Goal: Transaction & Acquisition: Purchase product/service

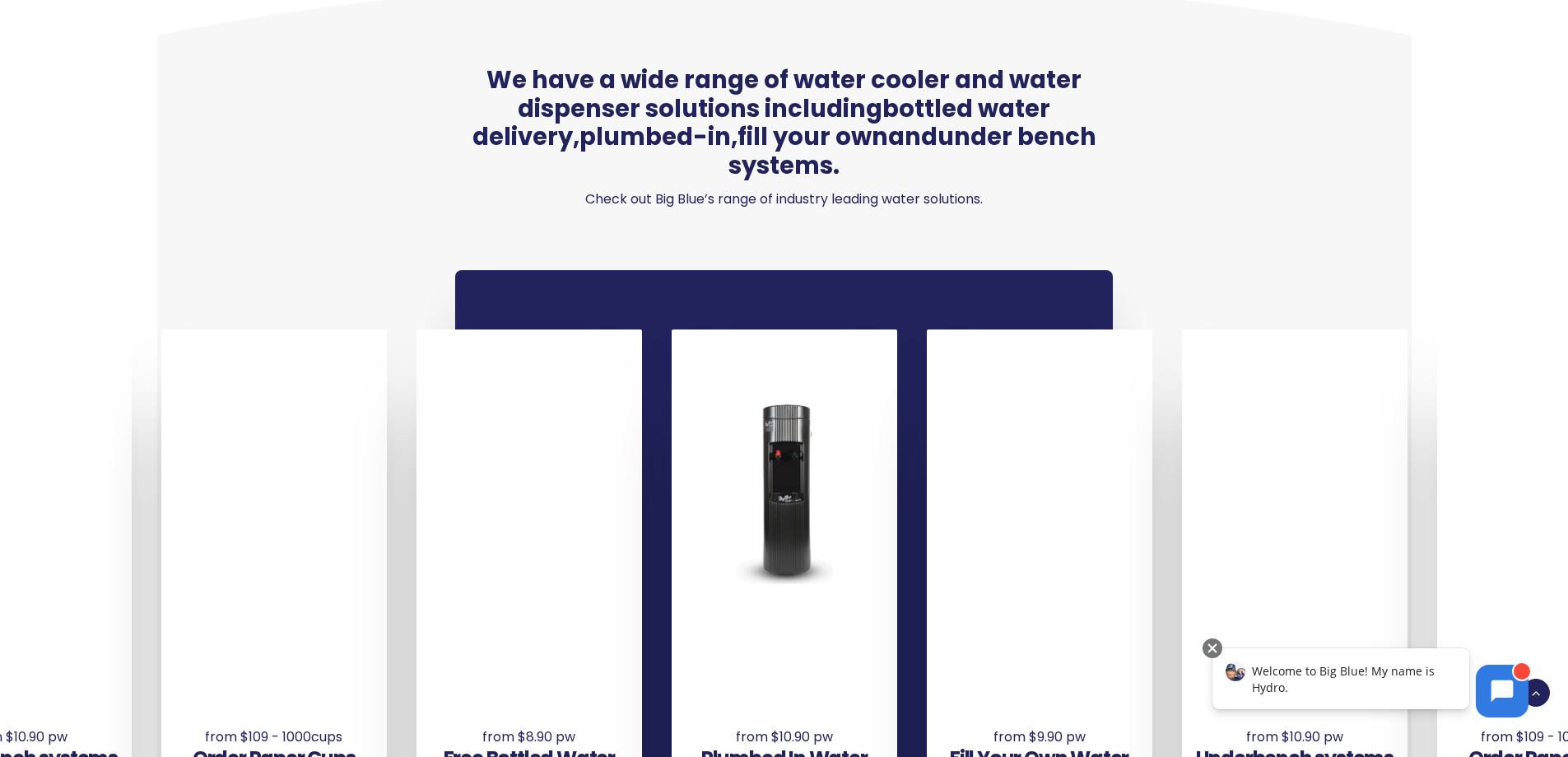
scroll to position [1152, 0]
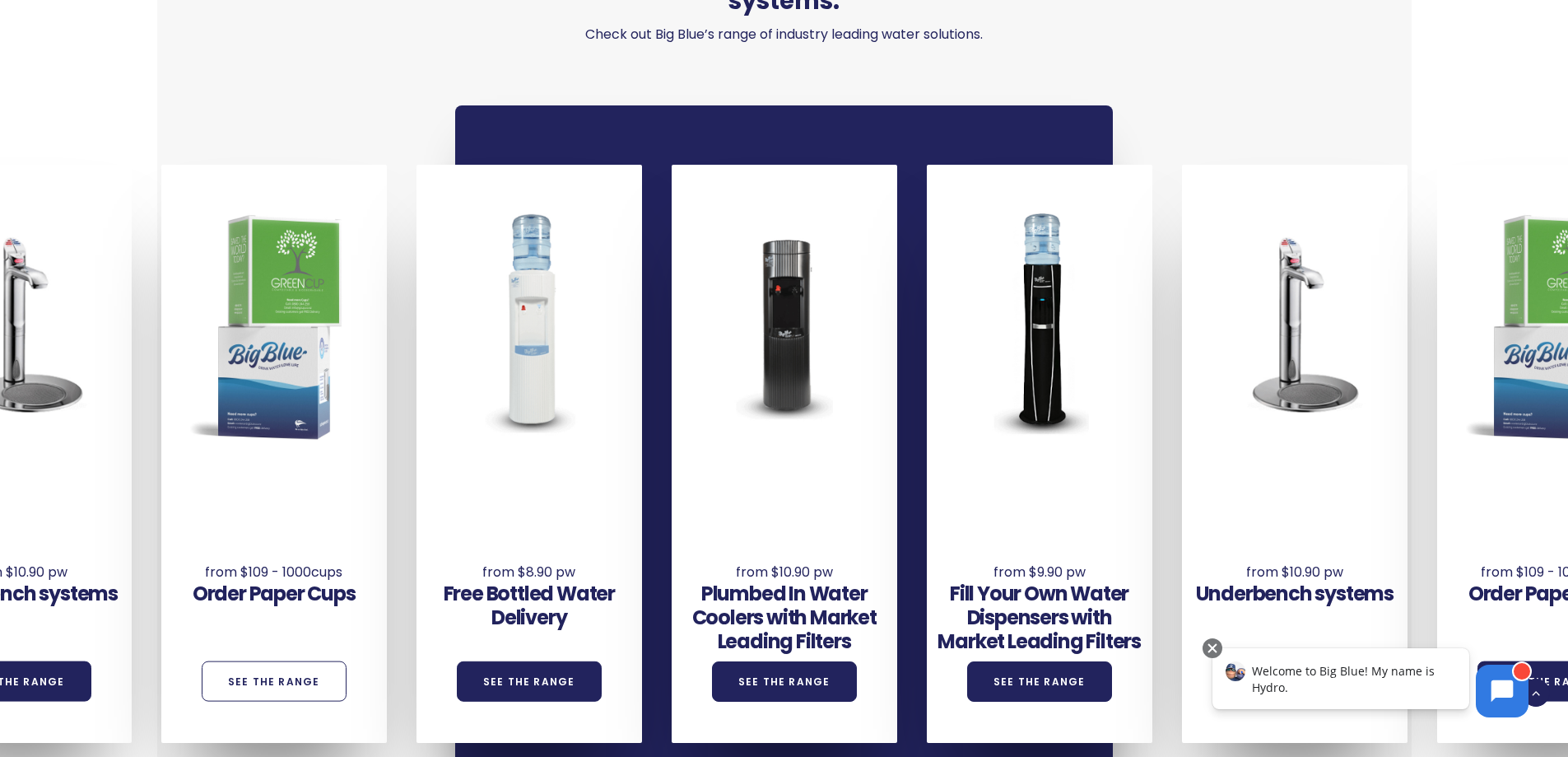
click at [288, 661] on link "See the Range" at bounding box center [275, 681] width 145 height 41
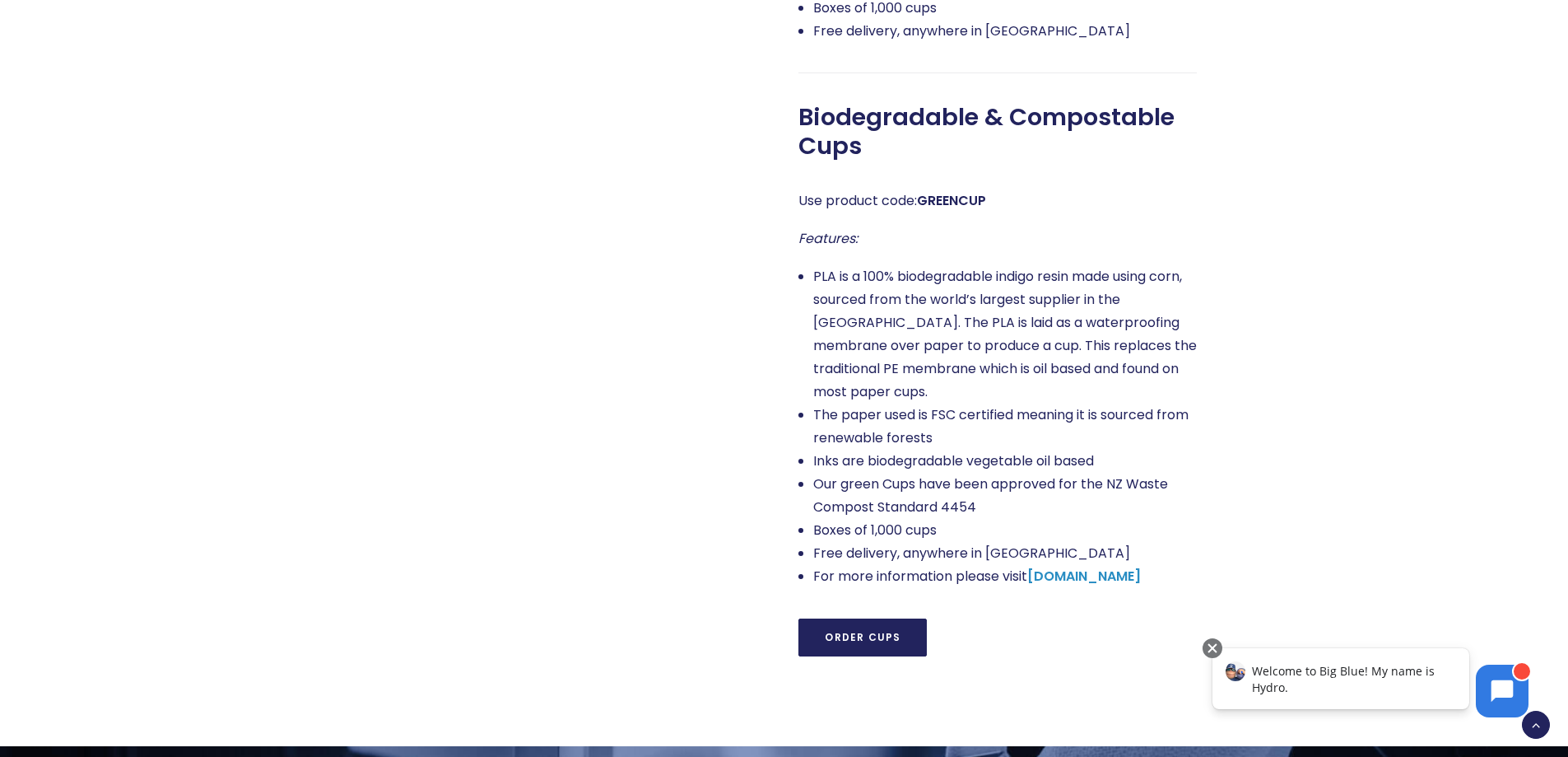
scroll to position [1318, 0]
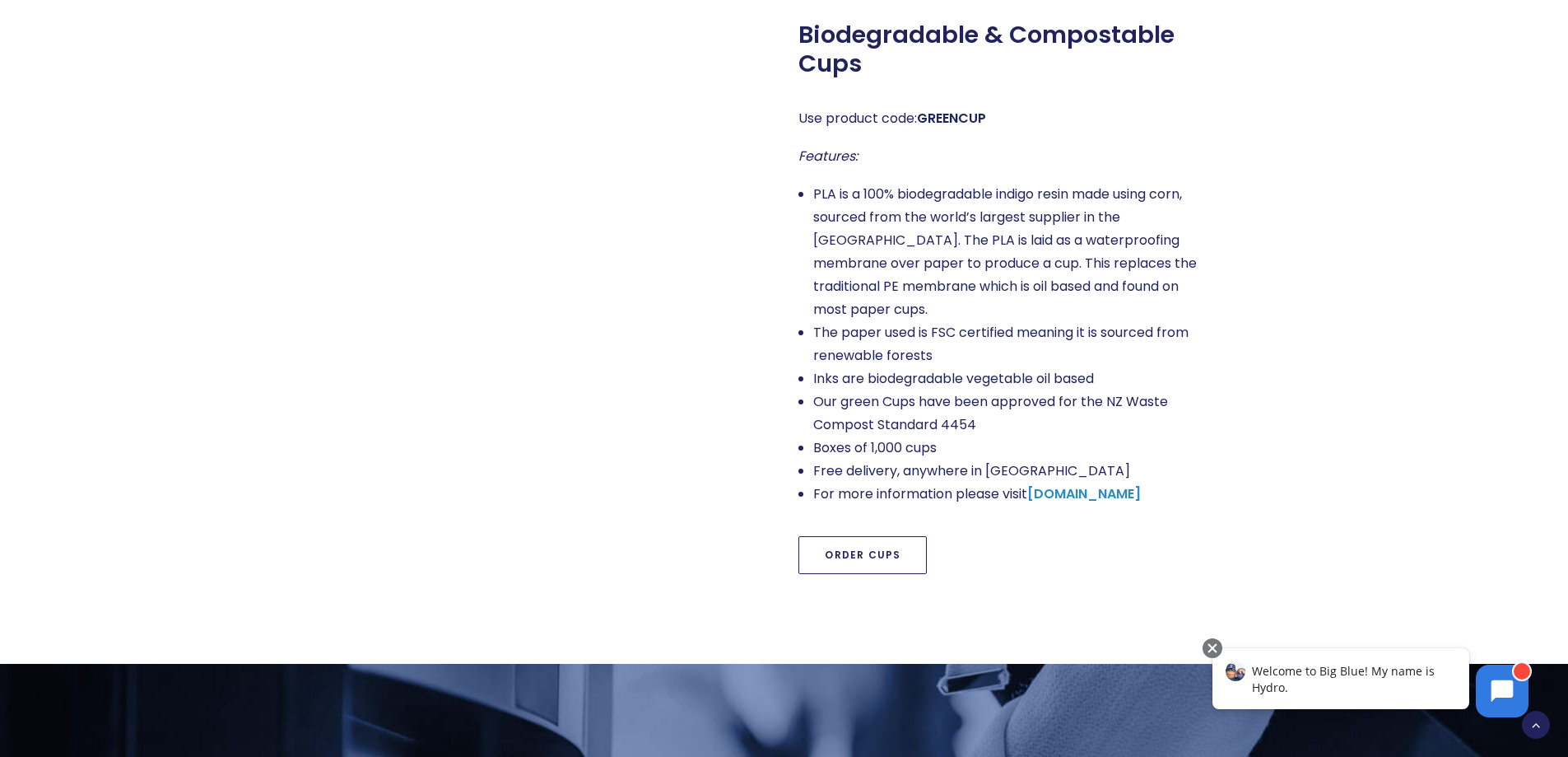
click at [865, 536] on link "Order Cups" at bounding box center [862, 555] width 128 height 38
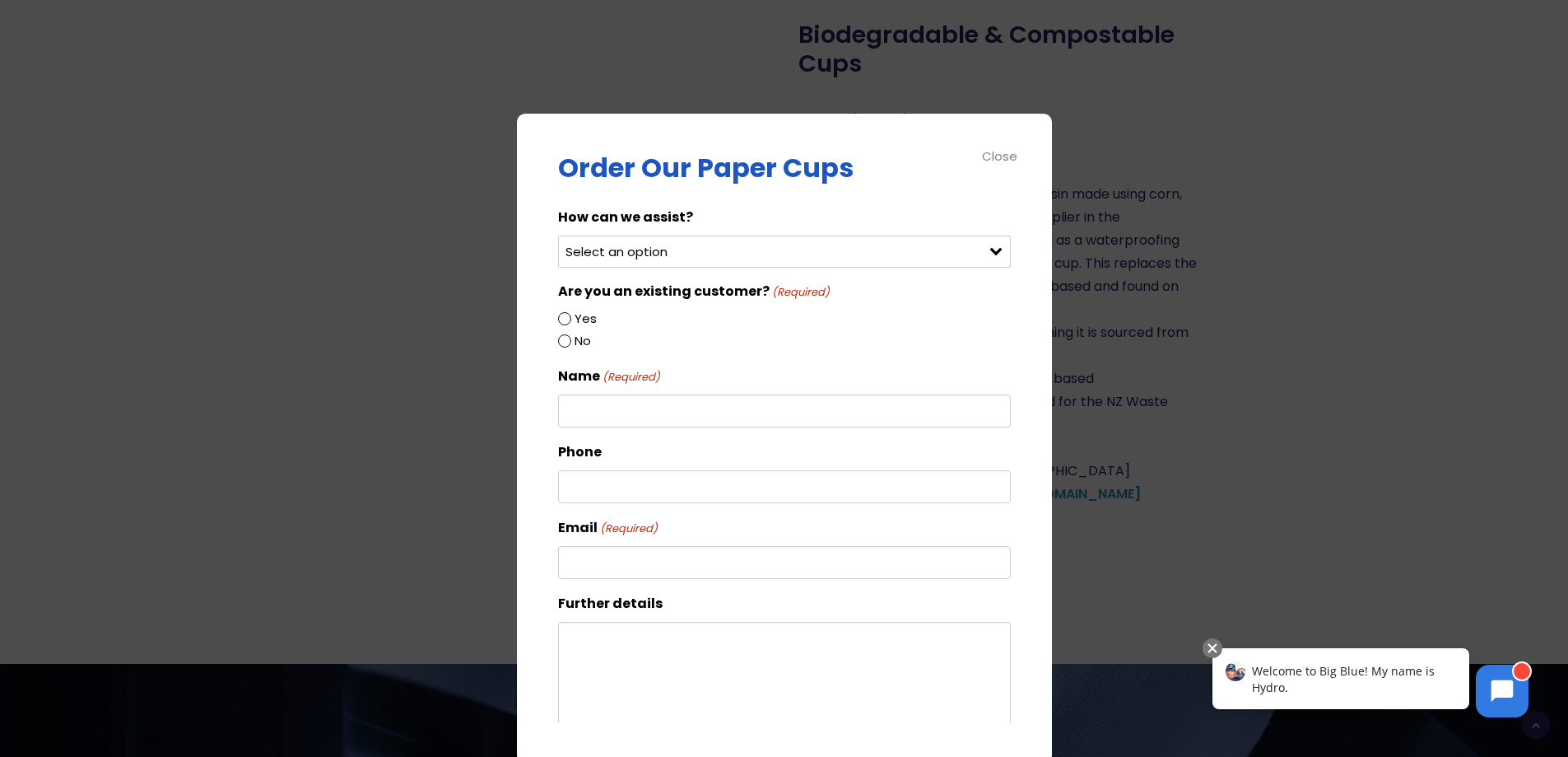
click at [985, 249] on div "Select an option Order green cups Order blue cups I need something else" at bounding box center [784, 251] width 453 height 32
click at [981, 249] on div "Select an option Order green cups Order blue cups I need something else" at bounding box center [784, 251] width 453 height 32
click at [1007, 154] on div "Close" at bounding box center [1000, 155] width 37 height 19
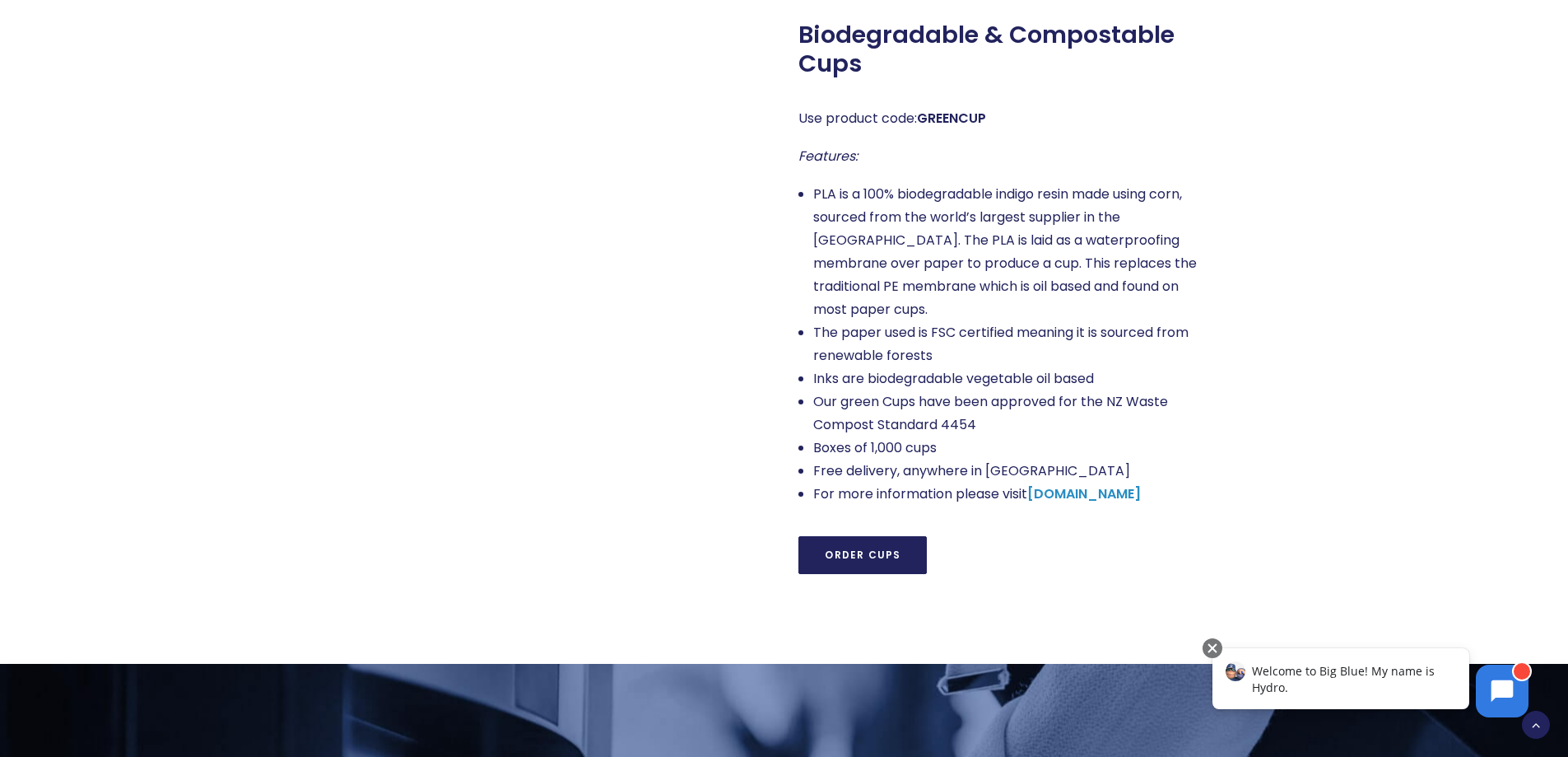
scroll to position [1482, 0]
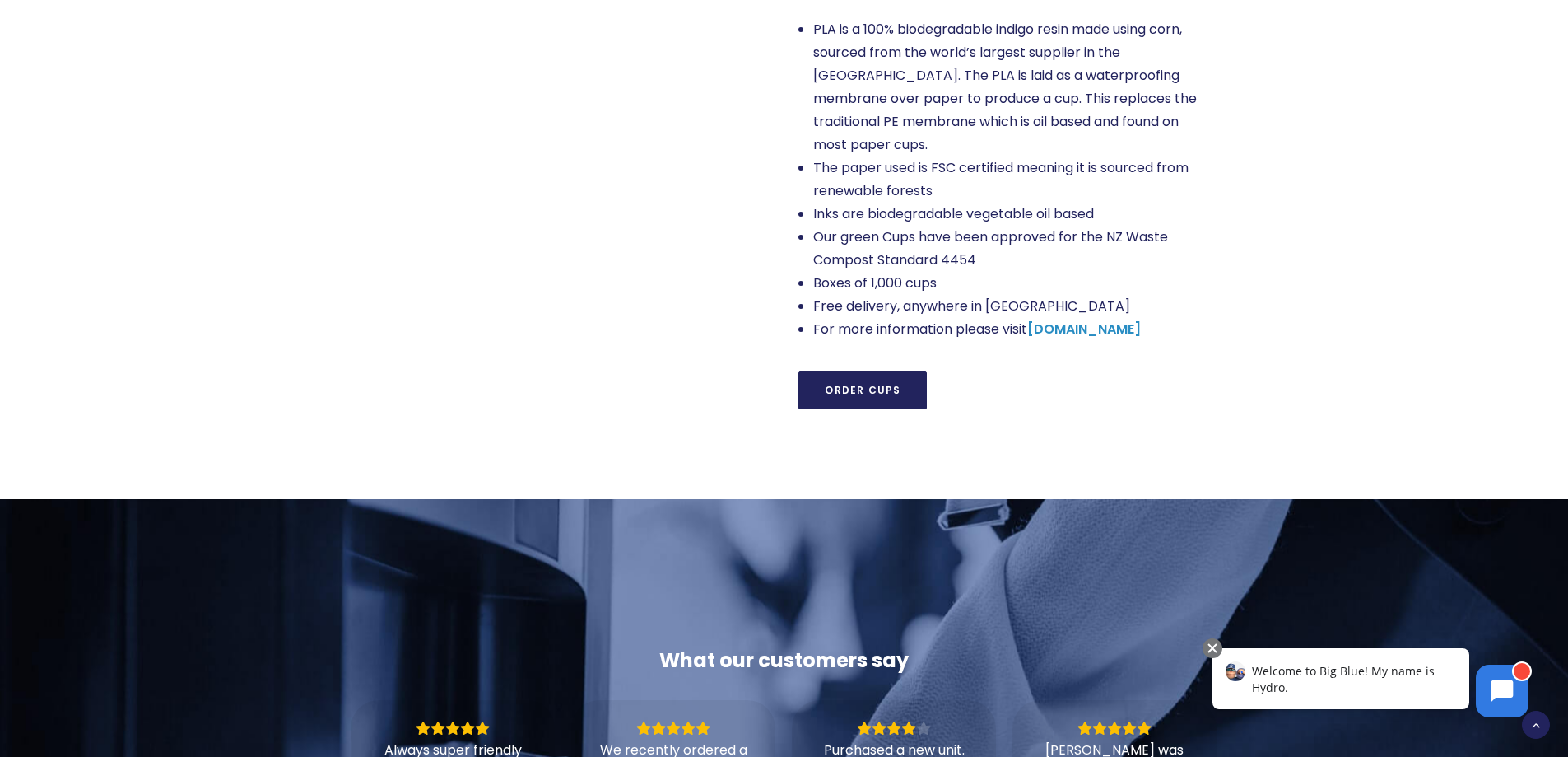
click at [1337, 686] on div "Welcome to Big Blue! My name is Hydro." at bounding box center [1341, 678] width 257 height 61
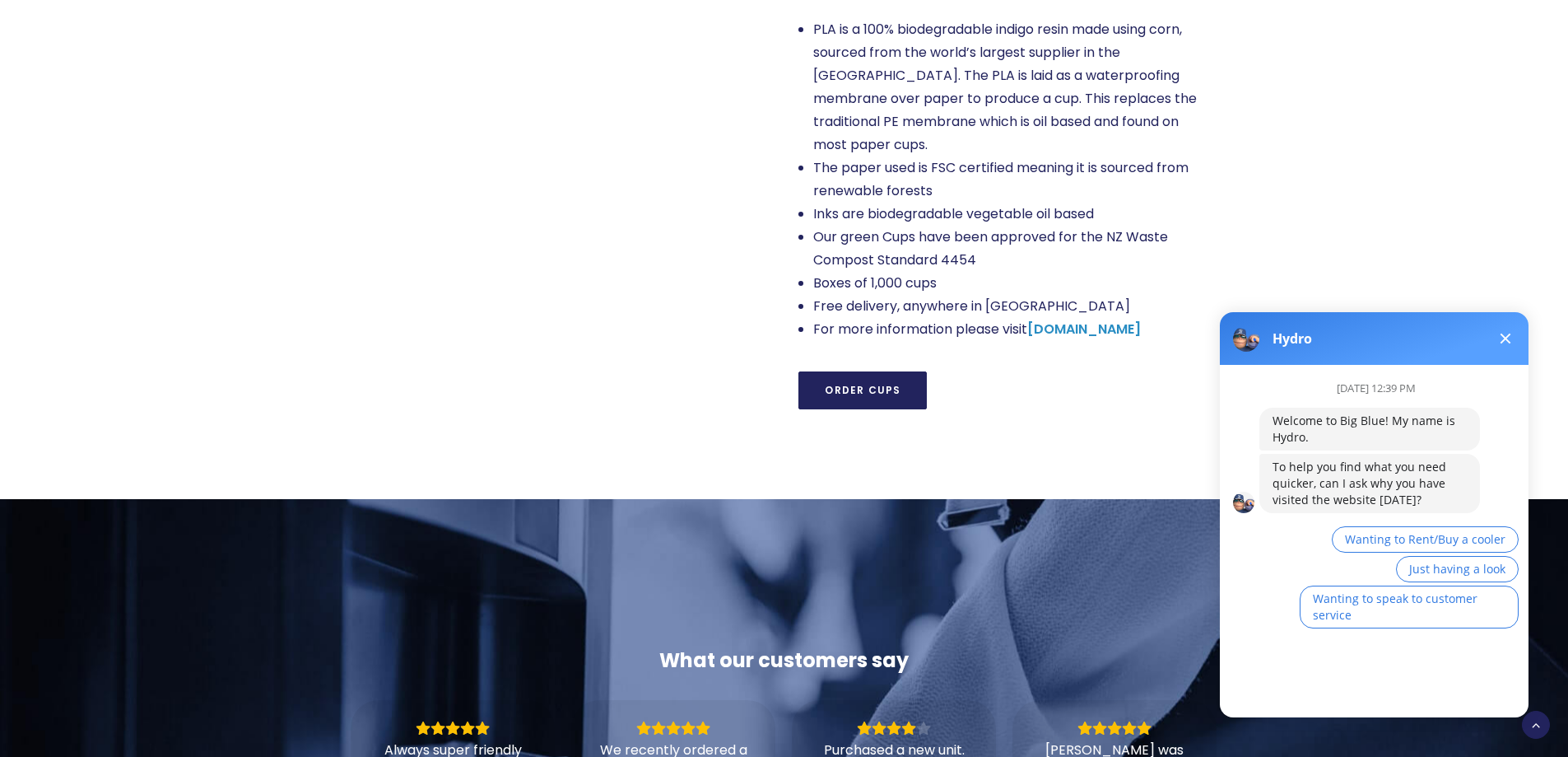
click at [1280, 554] on div "[DATE] 12:39 PM Welcome to Big Blue! My name is Hydro. To help you find what yo…" at bounding box center [1394, 510] width 269 height 292
click at [1323, 684] on div "[DATE] 12:39 PM Welcome to Big Blue! My name is Hydro. To help you find what yo…" at bounding box center [1381, 534] width 323 height 340
click at [1299, 674] on div "[DATE] 12:39 PM Welcome to Big Blue! My name is Hydro. To help you find what yo…" at bounding box center [1381, 534] width 323 height 340
click at [1395, 610] on button "Wanting to speak to customer service" at bounding box center [1409, 607] width 219 height 43
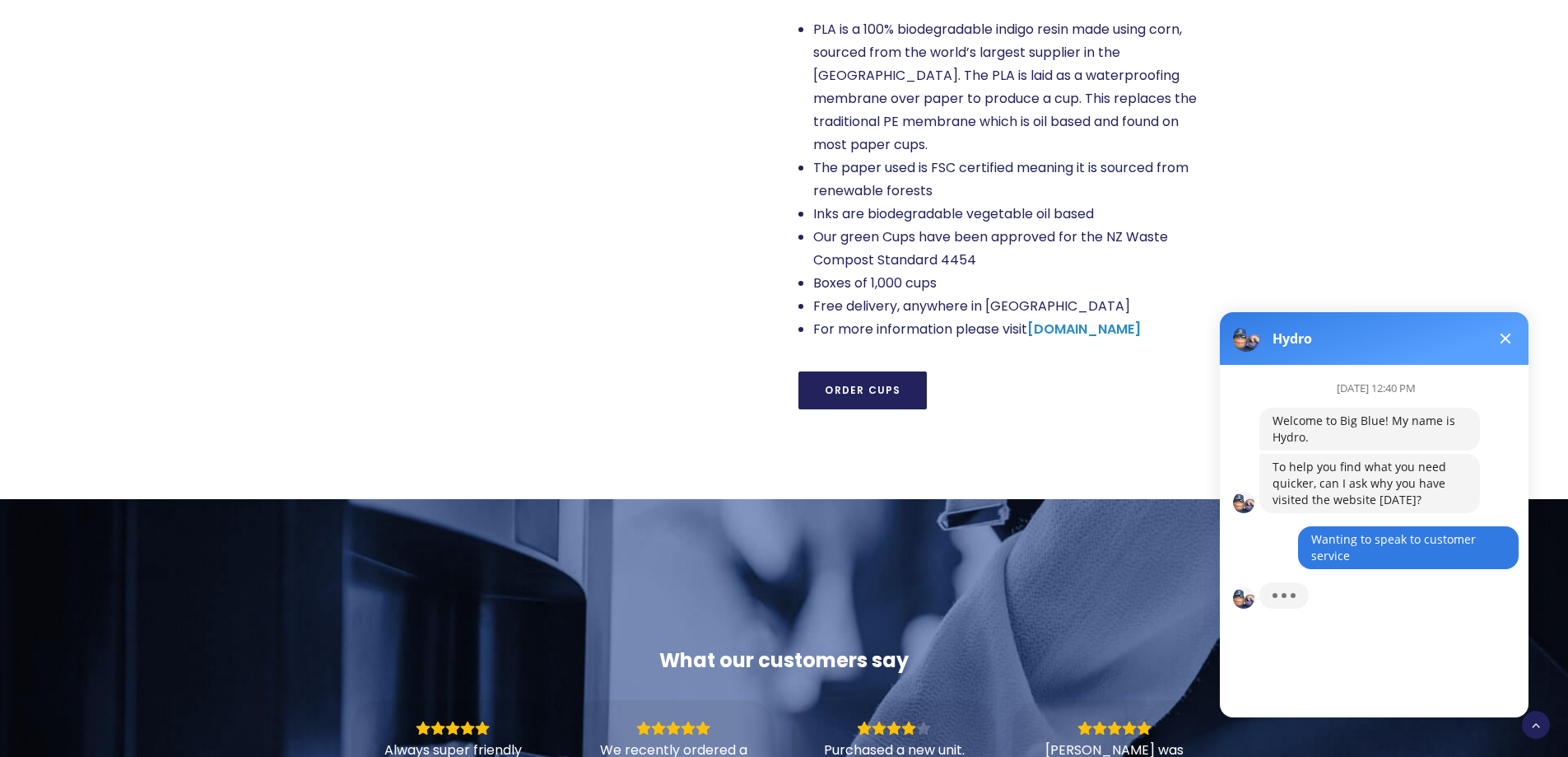
scroll to position [12, 0]
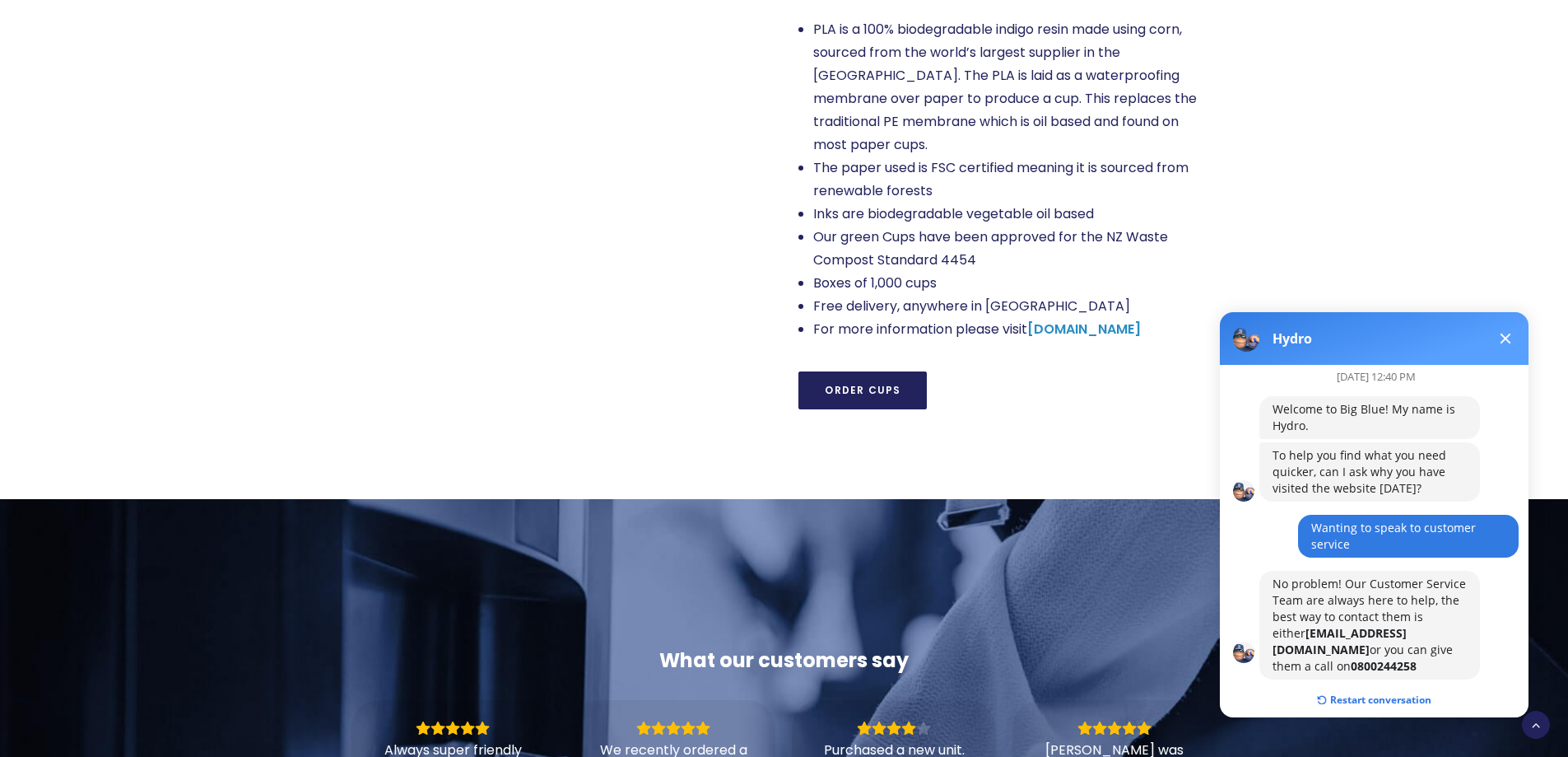
click at [1332, 684] on button "Restart conversation" at bounding box center [1374, 699] width 139 height 31
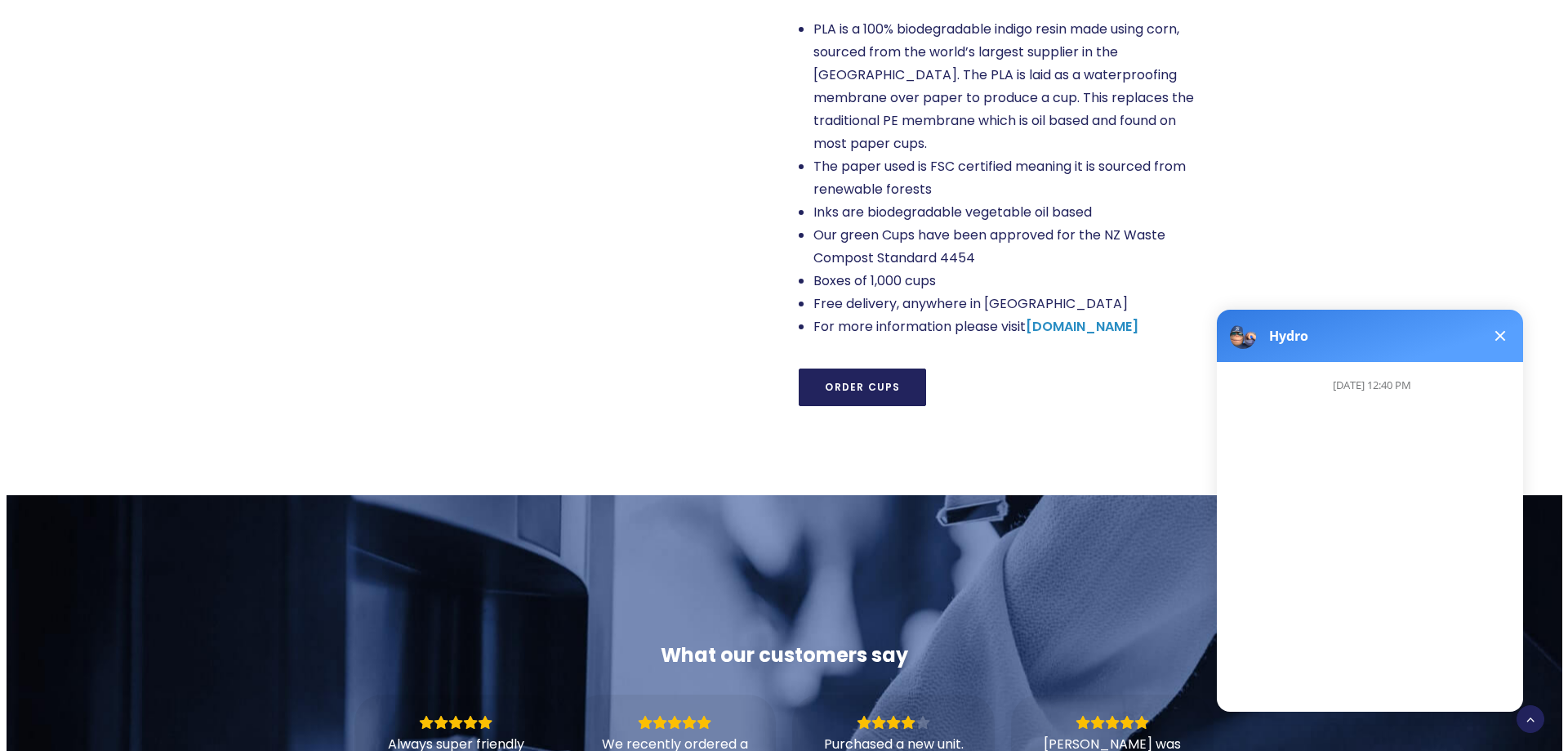
scroll to position [0, 0]
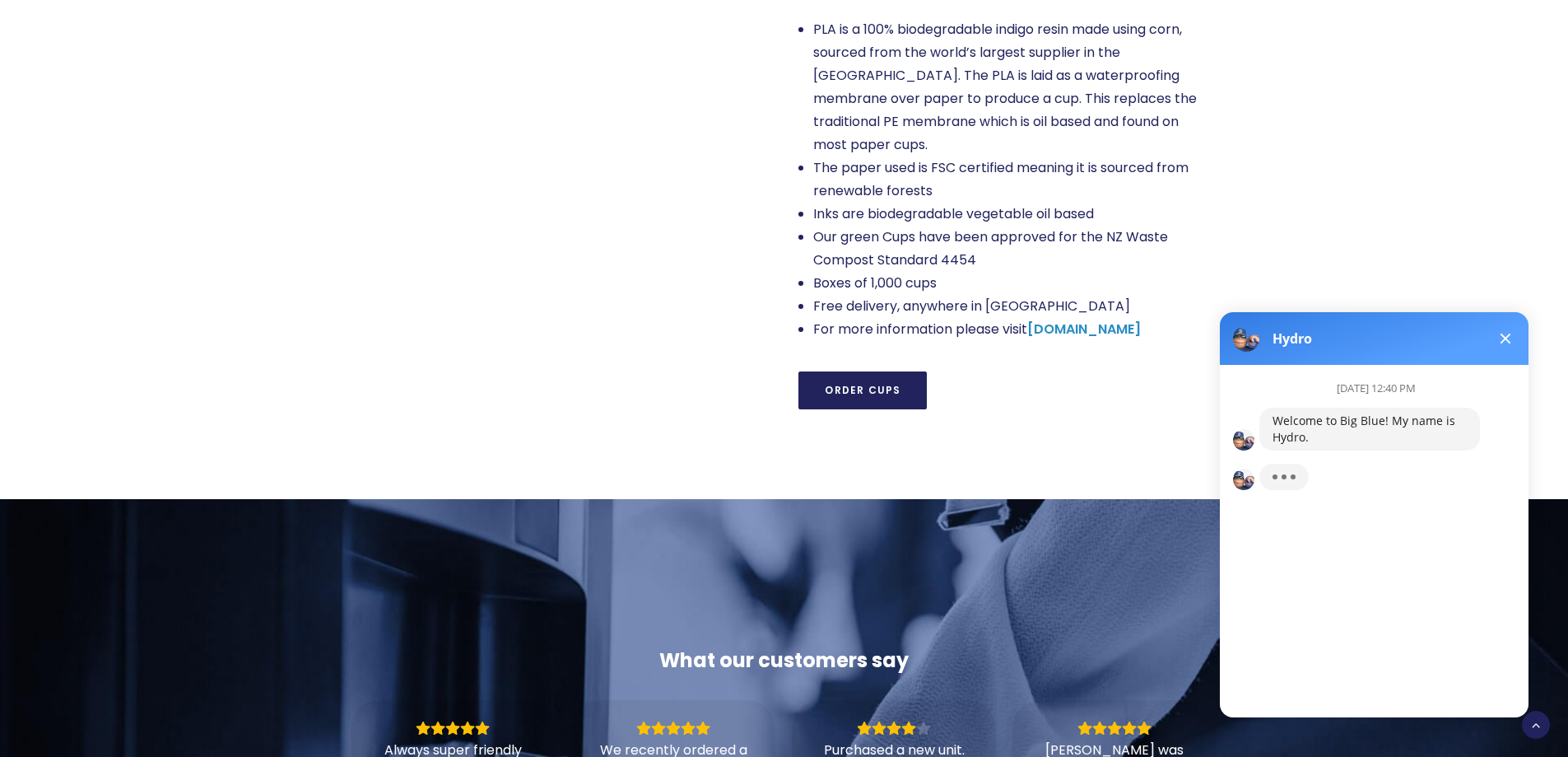
click at [1289, 473] on div at bounding box center [1283, 476] width 23 height 17
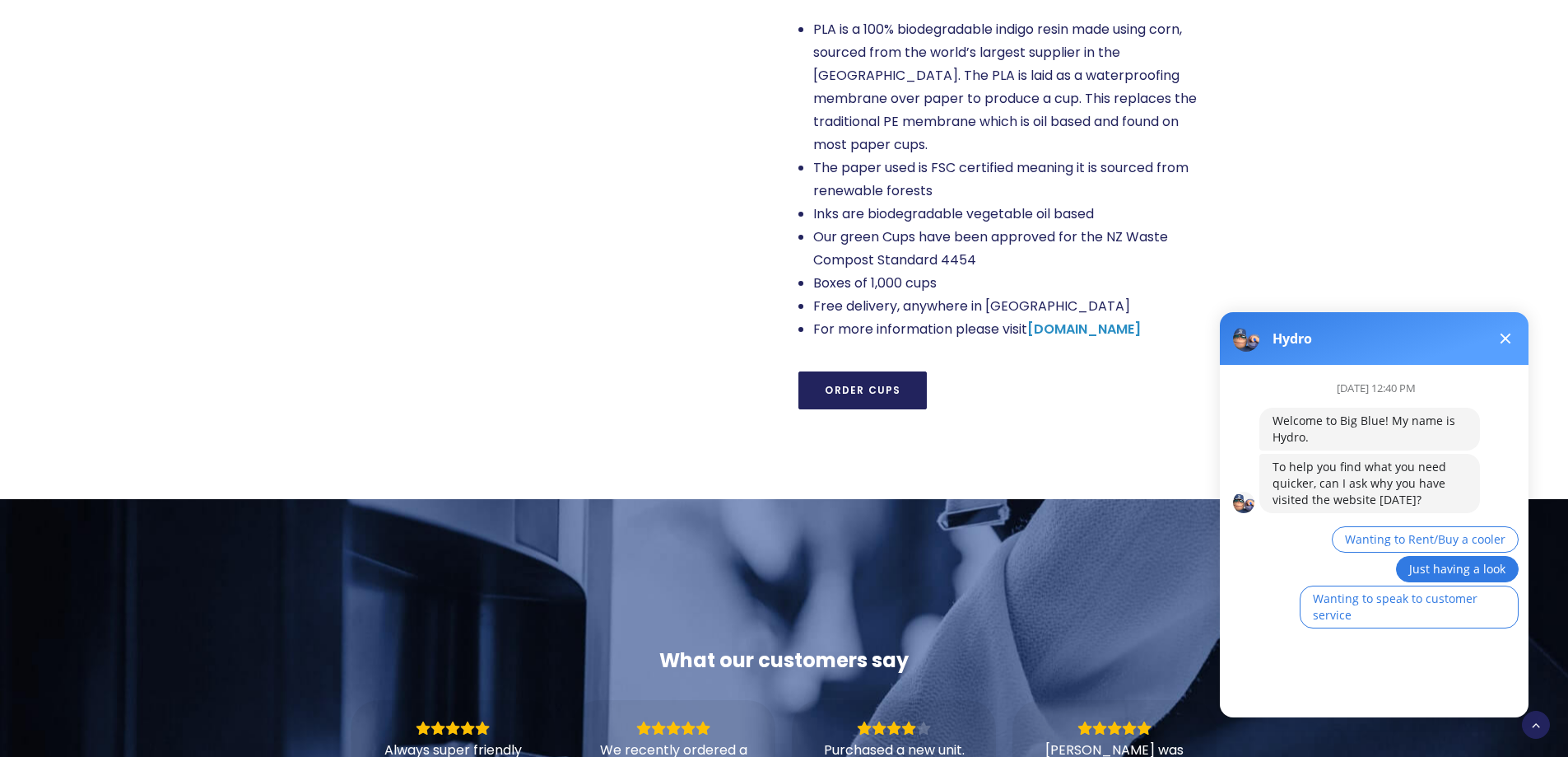
click at [1441, 573] on span "Just having a look" at bounding box center [1456, 569] width 97 height 16
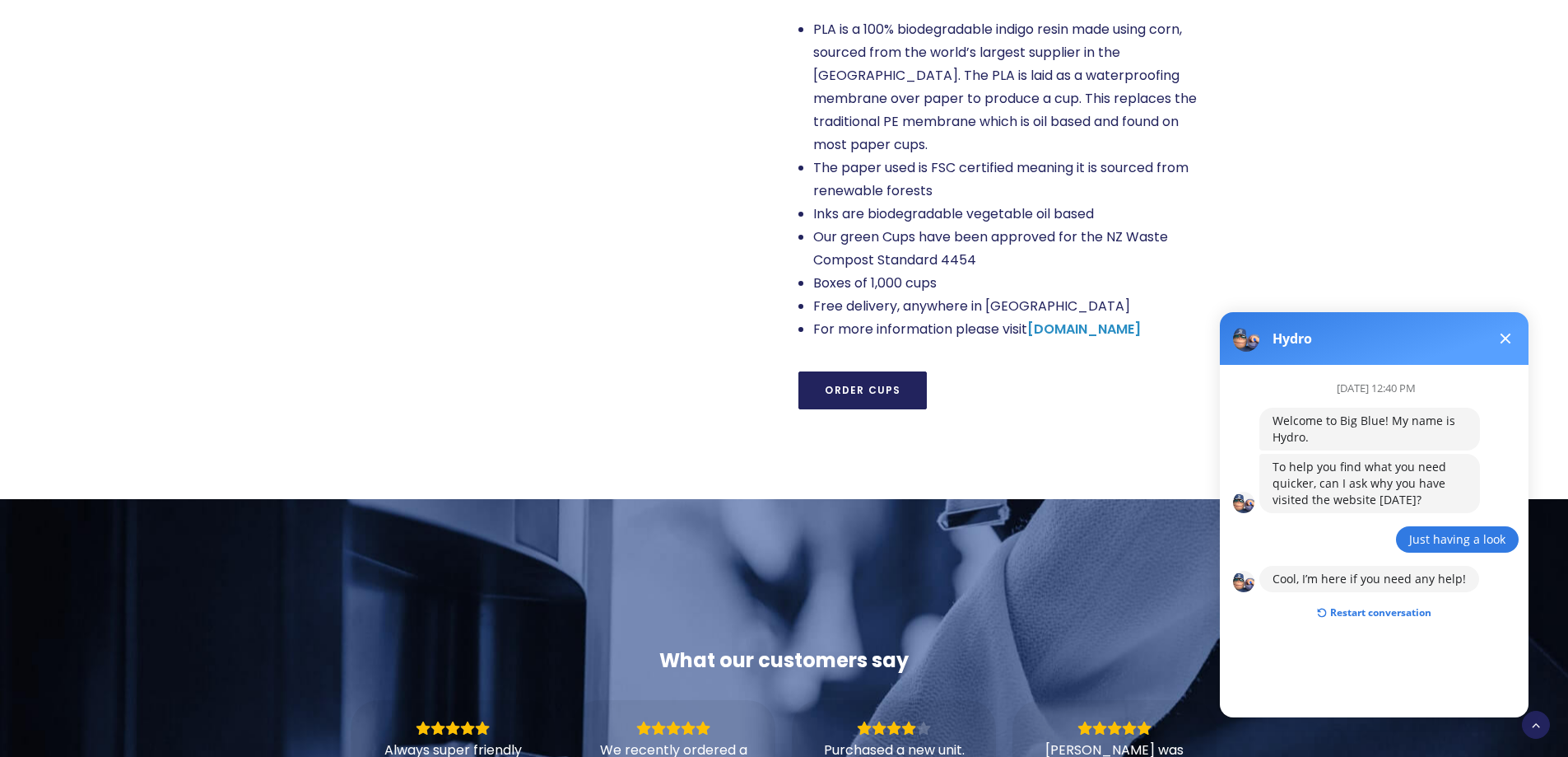
click at [1318, 606] on icon at bounding box center [1321, 612] width 13 height 13
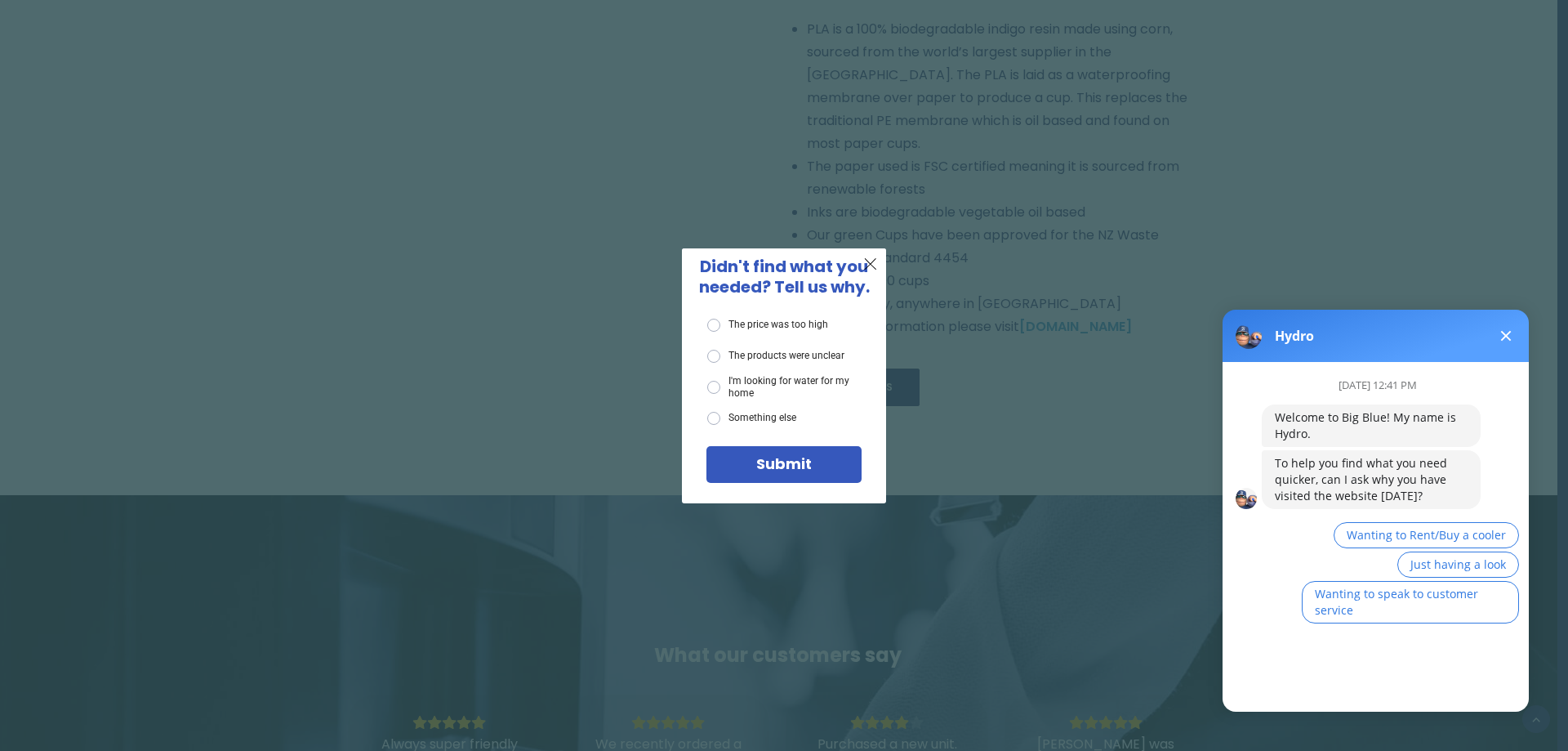
drag, startPoint x: 1504, startPoint y: 332, endPoint x: 1490, endPoint y: 333, distance: 14.0
click at [1504, 332] on span at bounding box center [1507, 336] width 11 height 11
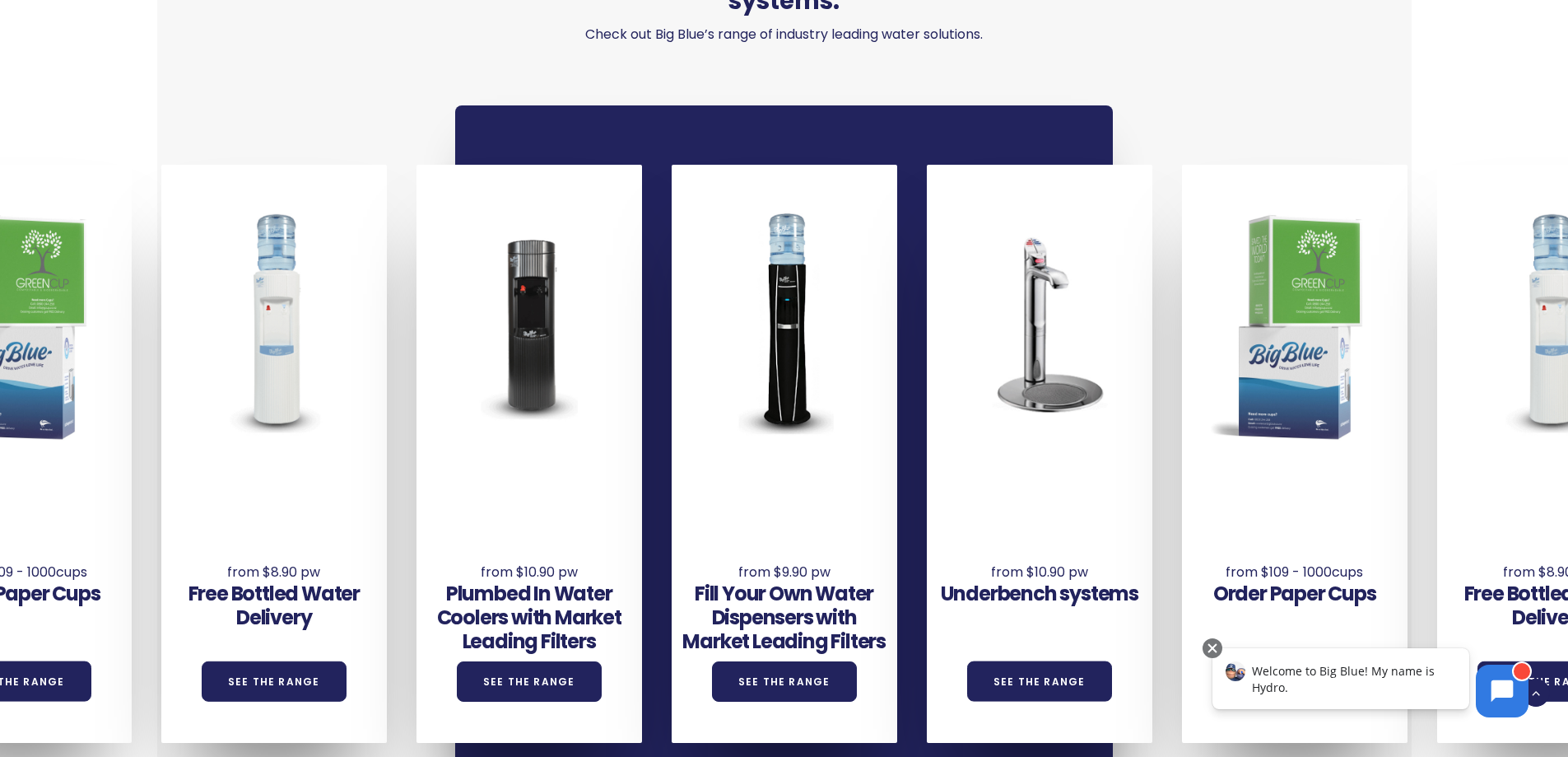
scroll to position [1071, 0]
